Goal: Check status: Check status

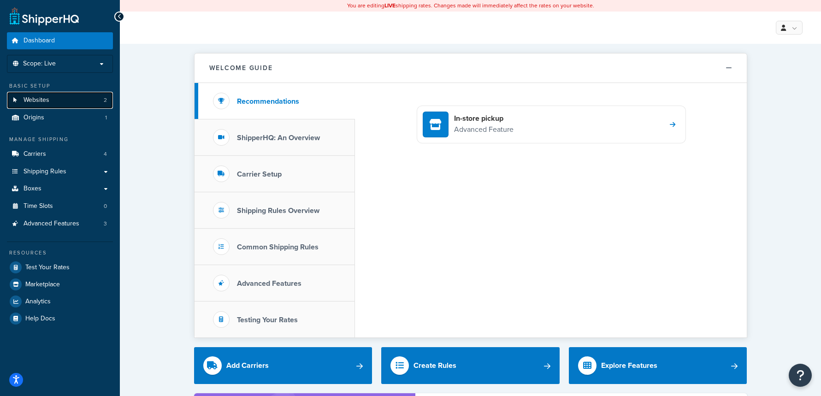
click at [66, 108] on link "Websites 2" at bounding box center [60, 100] width 106 height 17
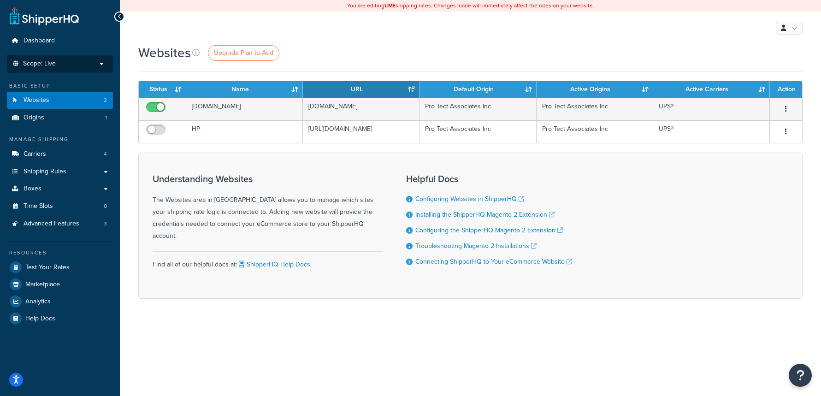
click at [96, 64] on p "Scope: Live" at bounding box center [60, 64] width 98 height 8
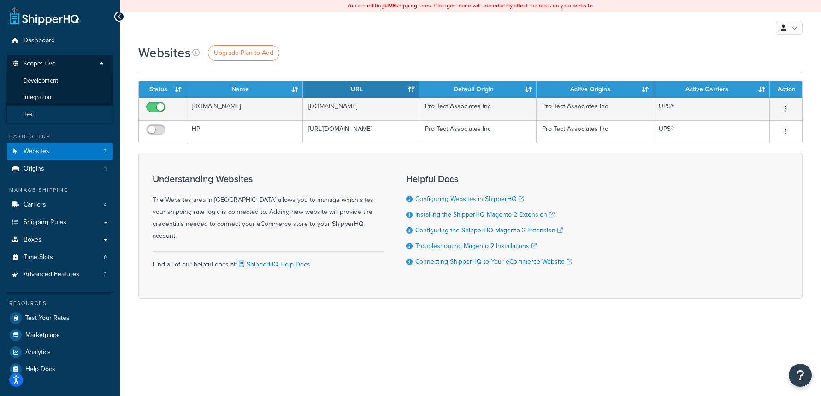
click at [70, 110] on li "Test" at bounding box center [59, 114] width 107 height 17
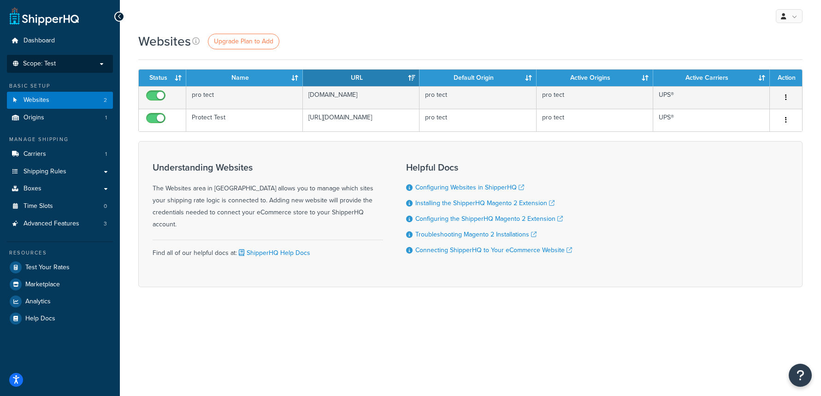
click at [87, 66] on p "Scope: Test" at bounding box center [60, 64] width 98 height 8
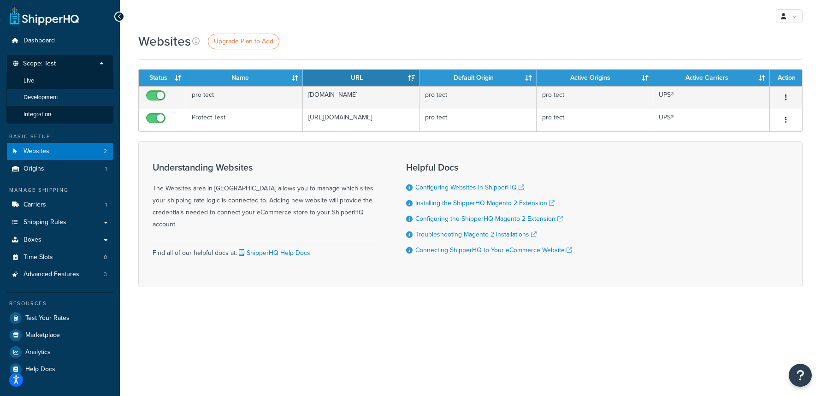
click at [80, 95] on li "Development" at bounding box center [59, 97] width 107 height 17
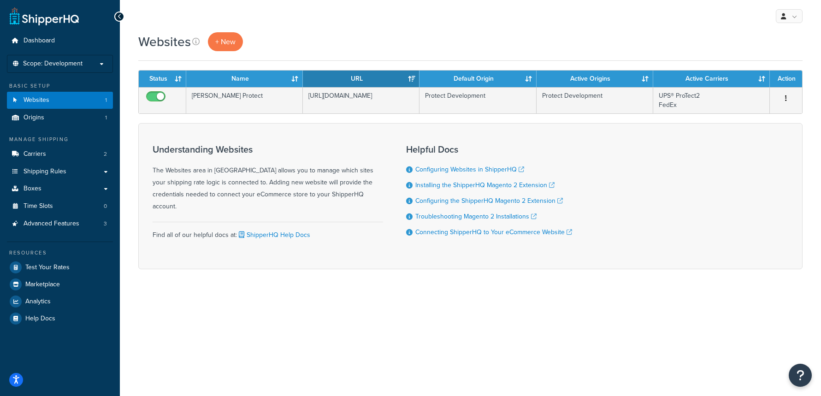
click at [91, 62] on p "Scope: Development" at bounding box center [60, 64] width 98 height 8
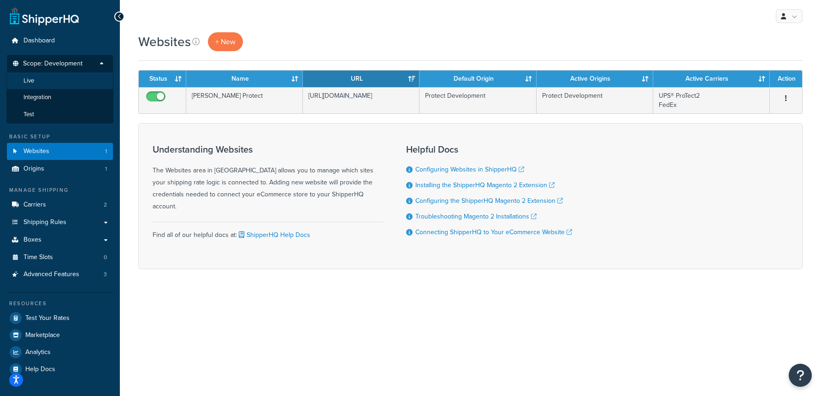
click at [82, 87] on li "Live" at bounding box center [59, 80] width 107 height 17
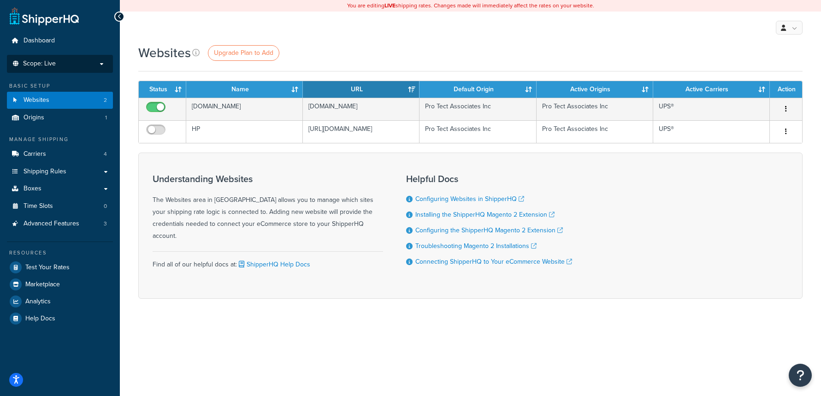
click at [91, 66] on p "Scope: Live" at bounding box center [60, 64] width 98 height 8
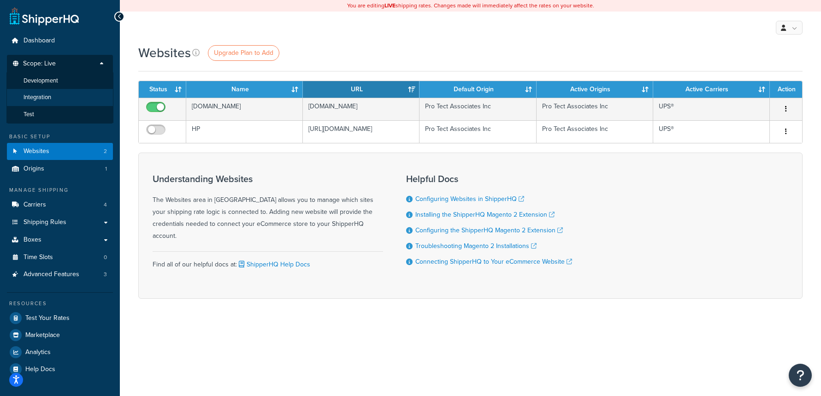
click at [81, 97] on li "Integration" at bounding box center [59, 97] width 107 height 17
